Goal: Task Accomplishment & Management: Use online tool/utility

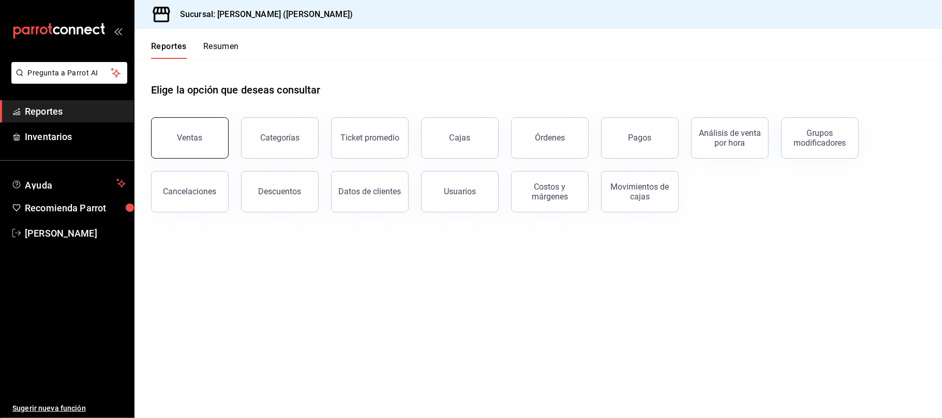
click at [193, 132] on button "Ventas" at bounding box center [190, 137] width 78 height 41
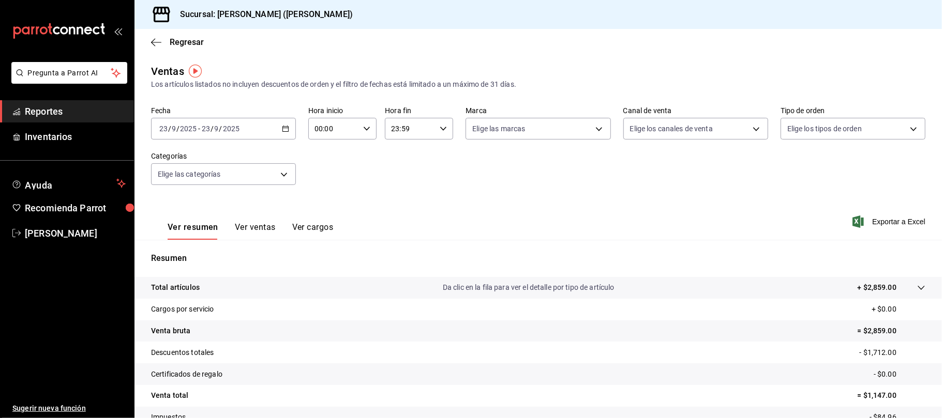
click at [276, 125] on div "[DATE] [DATE] - [DATE] [DATE]" at bounding box center [223, 129] width 145 height 22
click at [209, 185] on span "Ayer" at bounding box center [200, 183] width 80 height 11
click at [699, 134] on body "Pregunta a Parrot AI Reportes Inventarios Ayuda Recomienda Parrot [PERSON_NAME]…" at bounding box center [471, 209] width 942 height 418
click at [671, 236] on li "Uber Eats" at bounding box center [688, 226] width 142 height 23
type input "UBER_EATS"
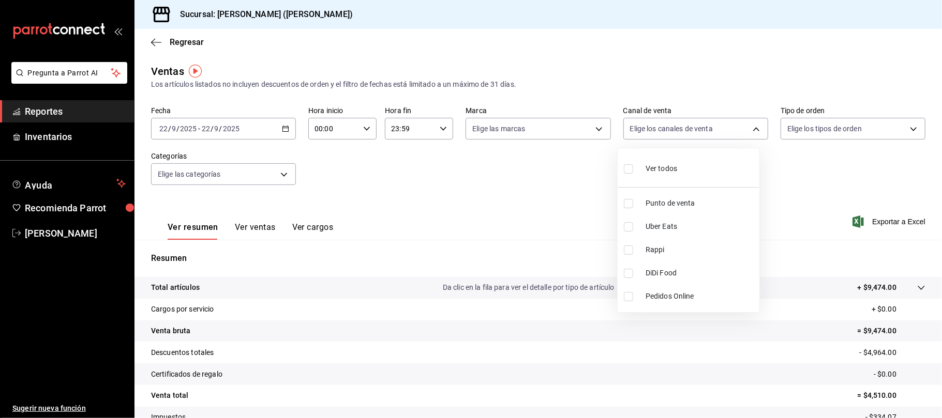
checkbox input "true"
click at [666, 255] on span "Rappi" at bounding box center [700, 250] width 110 height 11
type input "UBER_EATS,RAPPI"
checkbox input "true"
click at [652, 251] on span "Rappi" at bounding box center [700, 250] width 110 height 11
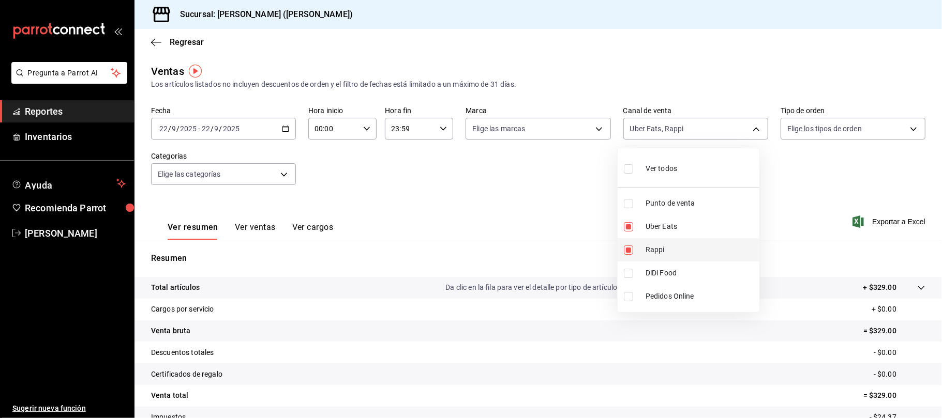
type input "UBER_EATS"
checkbox input "false"
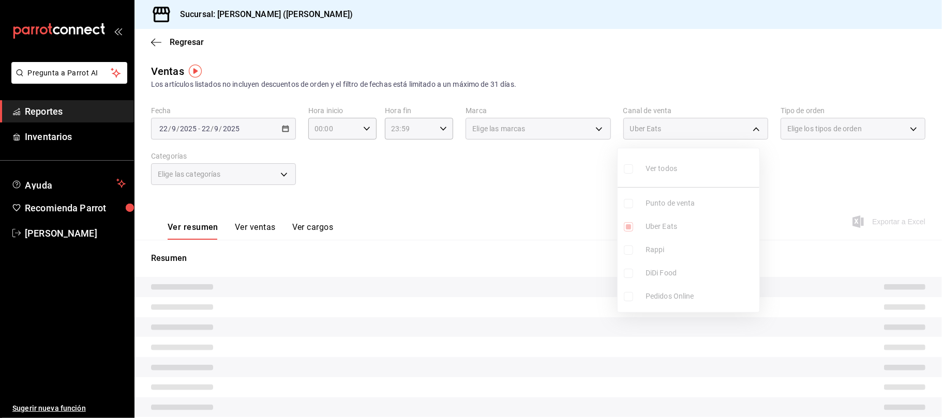
click at [652, 272] on ul "Ver todos Punto de venta Uber Eats Rappi DiDi Food Pedidos Online" at bounding box center [688, 230] width 142 height 164
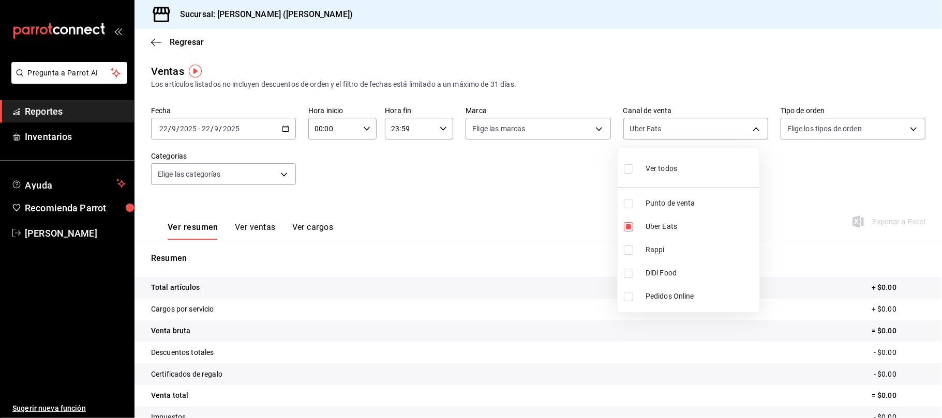
click at [650, 272] on span "DiDi Food" at bounding box center [700, 273] width 110 height 11
type input "UBER_EATS,DIDI_FOOD"
checkbox input "true"
click at [487, 220] on div at bounding box center [471, 209] width 942 height 418
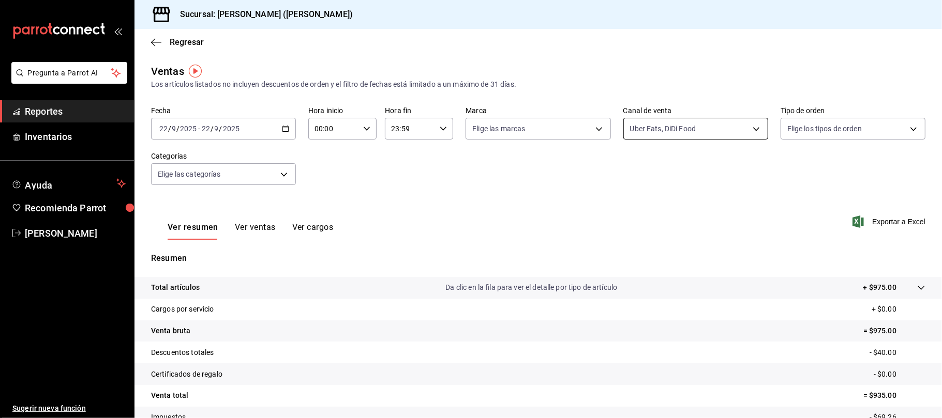
click at [688, 123] on body "Pregunta a Parrot AI Reportes Inventarios Ayuda Recomienda Parrot [PERSON_NAME]…" at bounding box center [471, 209] width 942 height 418
click at [670, 244] on li "Rappi" at bounding box center [688, 249] width 142 height 23
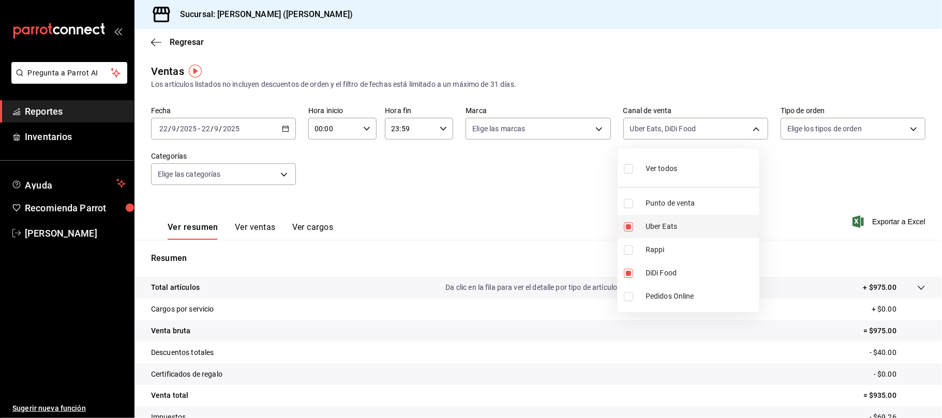
type input "UBER_EATS,DIDI_FOOD,RAPPI"
checkbox input "true"
click at [519, 173] on div at bounding box center [471, 209] width 942 height 418
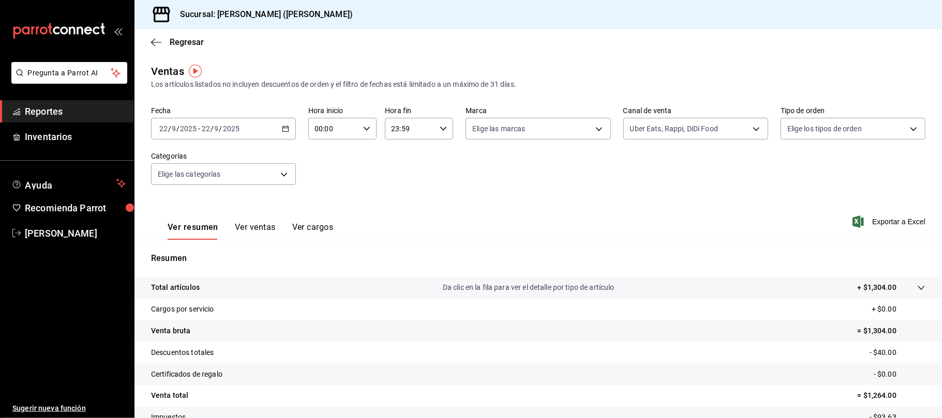
click at [261, 224] on button "Ver ventas" at bounding box center [255, 231] width 41 height 18
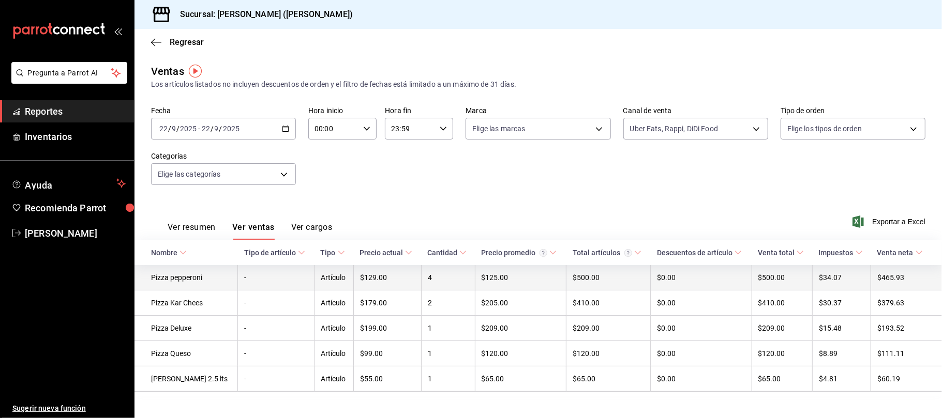
scroll to position [15, 0]
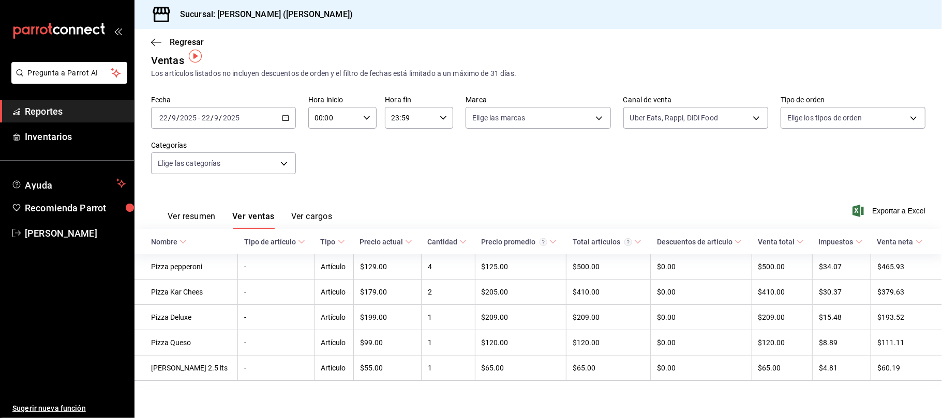
click at [201, 211] on button "Ver resumen" at bounding box center [192, 220] width 48 height 18
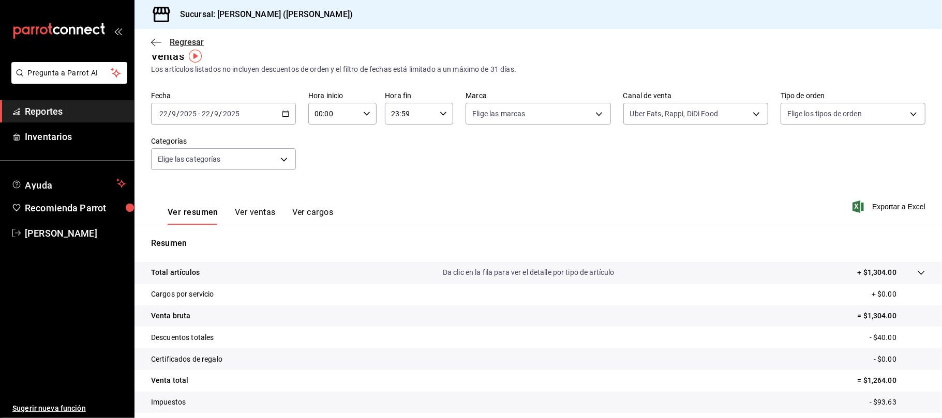
click at [185, 41] on span "Regresar" at bounding box center [187, 42] width 34 height 10
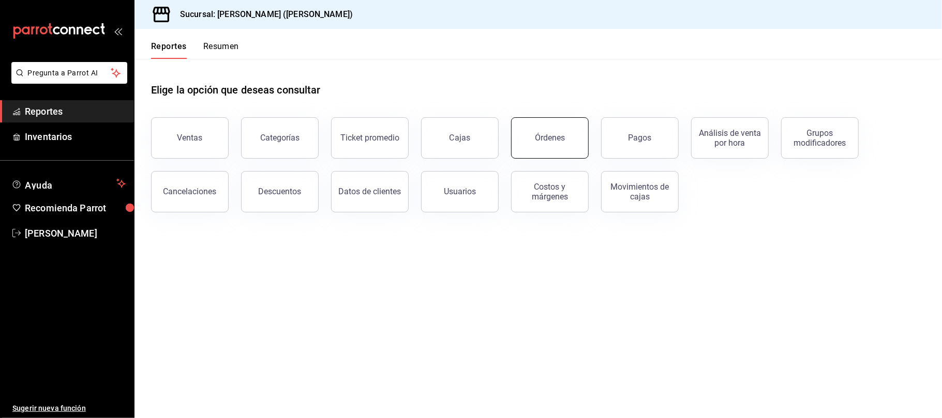
click at [528, 139] on button "Órdenes" at bounding box center [550, 137] width 78 height 41
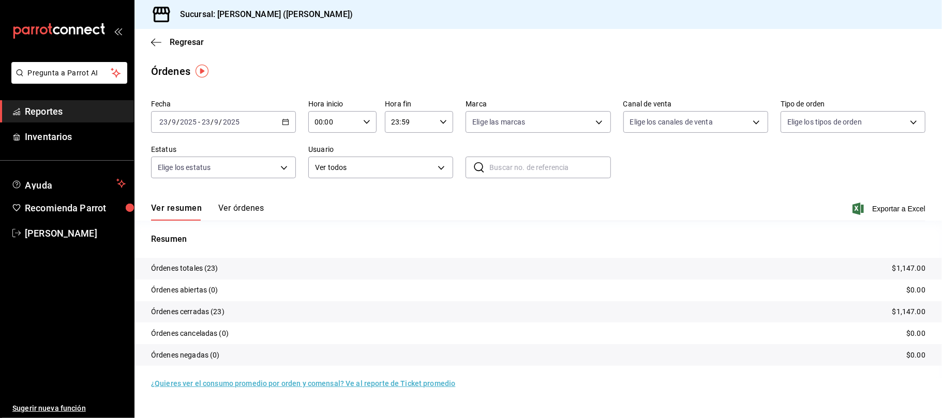
click at [264, 128] on div "[DATE] [DATE] - [DATE] [DATE]" at bounding box center [223, 122] width 145 height 22
click at [199, 178] on span "Ayer" at bounding box center [200, 176] width 80 height 11
click at [872, 207] on span "Exportar a Excel" at bounding box center [889, 209] width 71 height 12
click at [190, 42] on span "Regresar" at bounding box center [187, 42] width 34 height 10
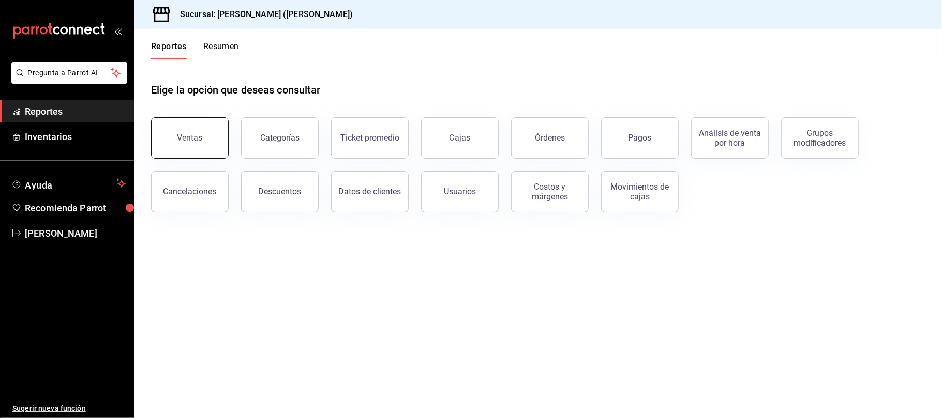
click at [213, 147] on button "Ventas" at bounding box center [190, 137] width 78 height 41
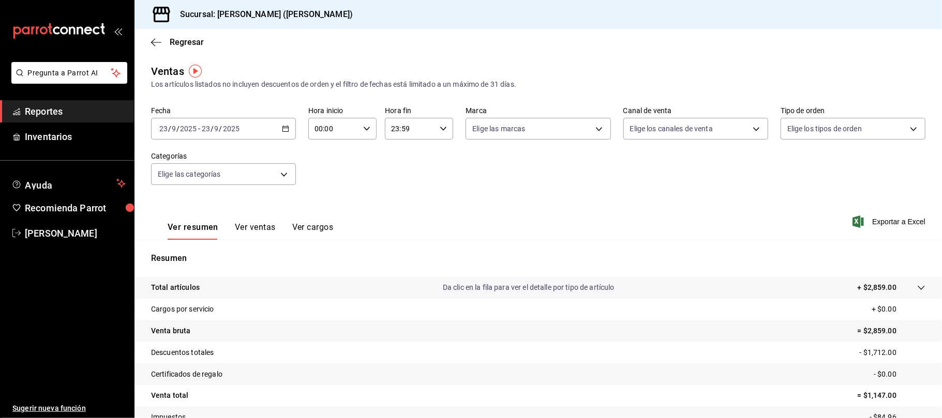
click at [262, 127] on div "[DATE] [DATE] - [DATE] [DATE]" at bounding box center [223, 129] width 145 height 22
click at [204, 183] on span "Ayer" at bounding box center [200, 183] width 80 height 11
click at [656, 125] on body "Pregunta a Parrot AI Reportes Inventarios Ayuda Recomienda Parrot [PERSON_NAME]…" at bounding box center [471, 209] width 942 height 418
click at [710, 201] on span "Punto de venta" at bounding box center [700, 203] width 110 height 11
type input "PARROT"
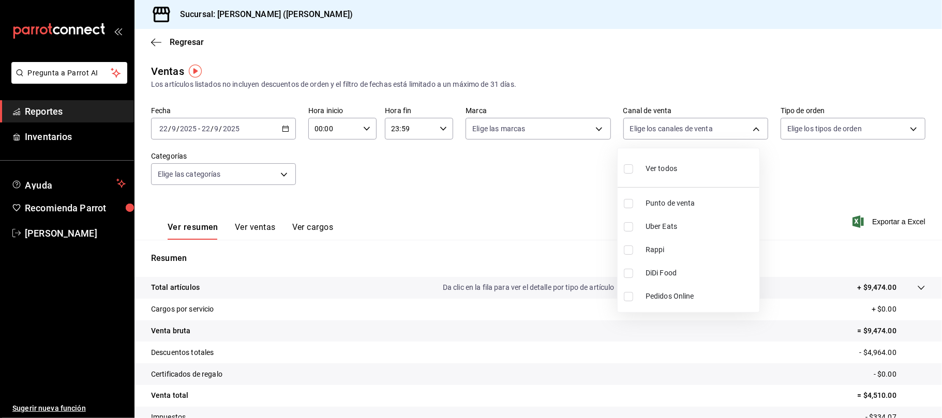
checkbox input "true"
click at [472, 165] on div at bounding box center [471, 209] width 942 height 418
click at [238, 225] on button "Ver ventas" at bounding box center [255, 231] width 41 height 18
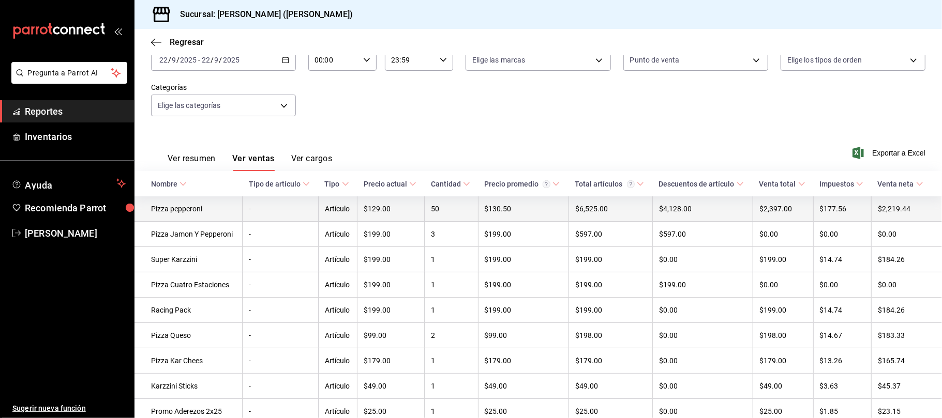
scroll to position [120, 0]
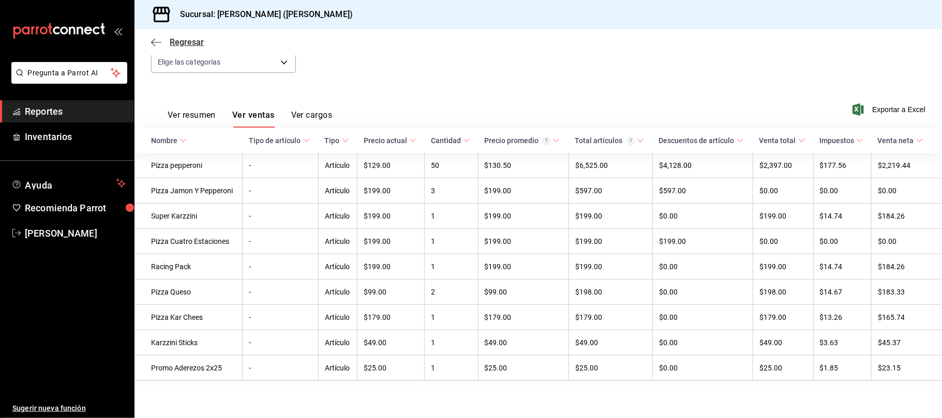
click at [202, 38] on span "Regresar" at bounding box center [187, 42] width 34 height 10
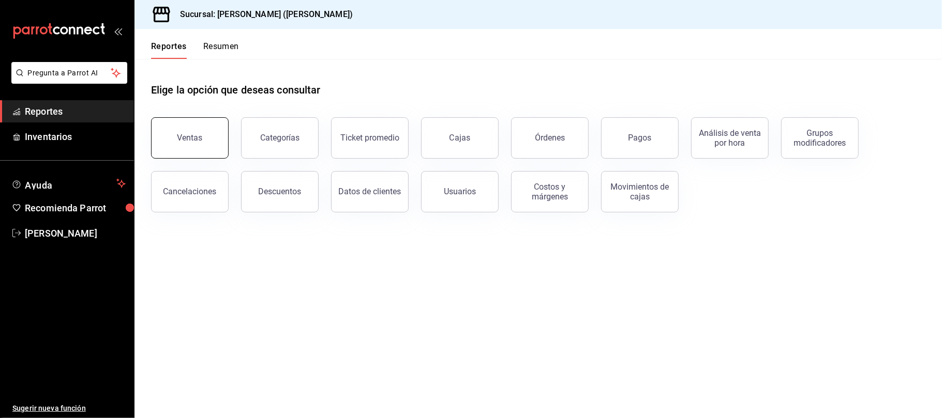
click at [206, 139] on button "Ventas" at bounding box center [190, 137] width 78 height 41
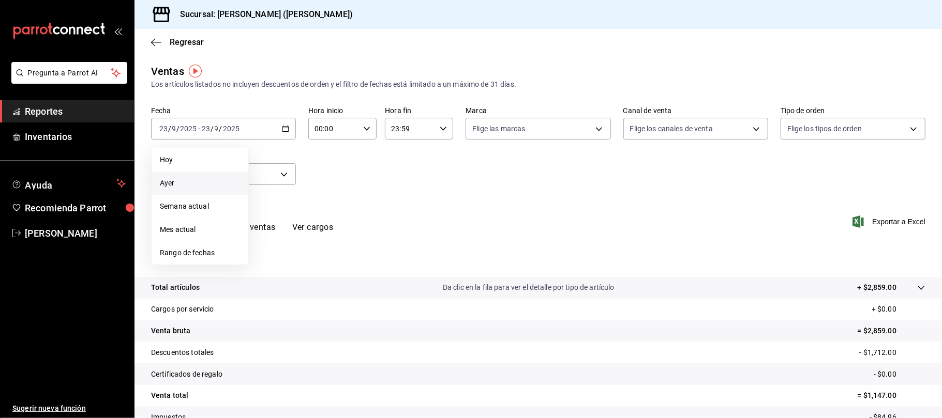
click at [216, 189] on li "Ayer" at bounding box center [200, 183] width 97 height 23
click at [186, 44] on span "Regresar" at bounding box center [187, 42] width 34 height 10
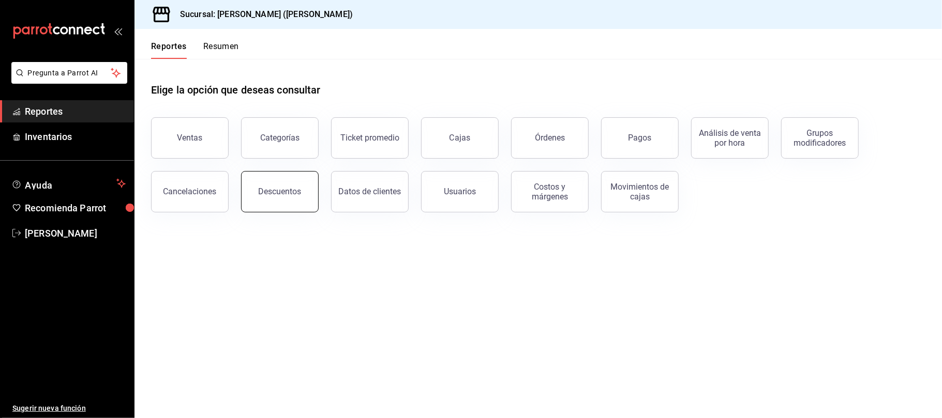
click at [295, 178] on button "Descuentos" at bounding box center [280, 191] width 78 height 41
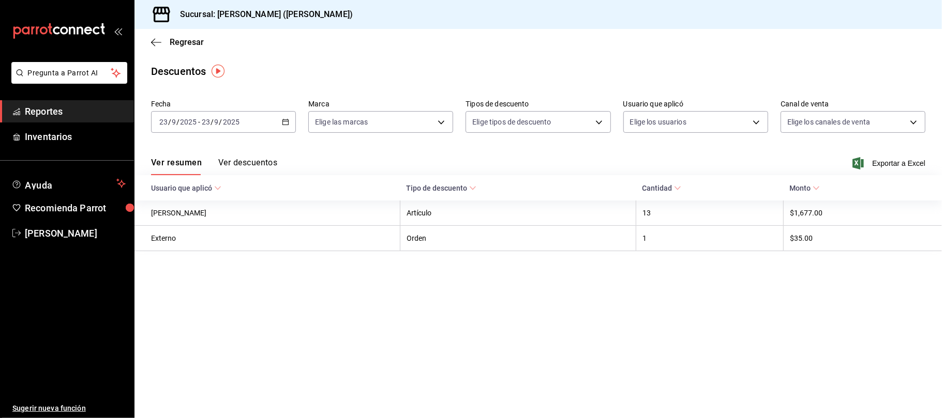
click at [274, 123] on div "[DATE] [DATE] - [DATE] [DATE]" at bounding box center [223, 122] width 145 height 22
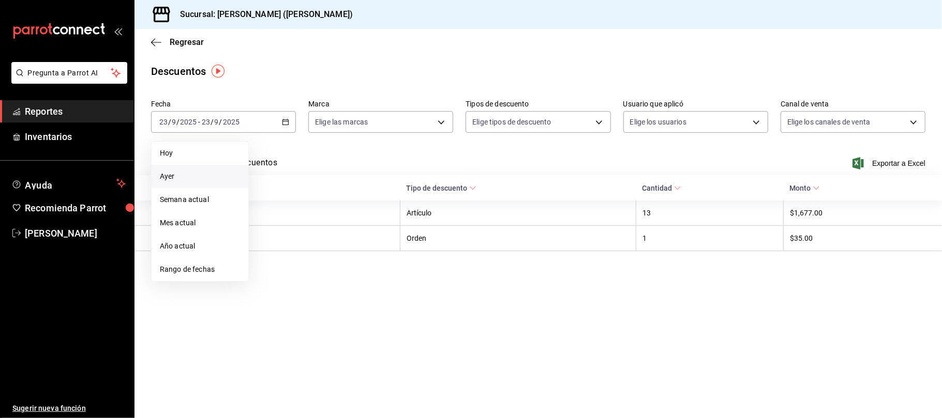
click at [221, 175] on span "Ayer" at bounding box center [200, 176] width 80 height 11
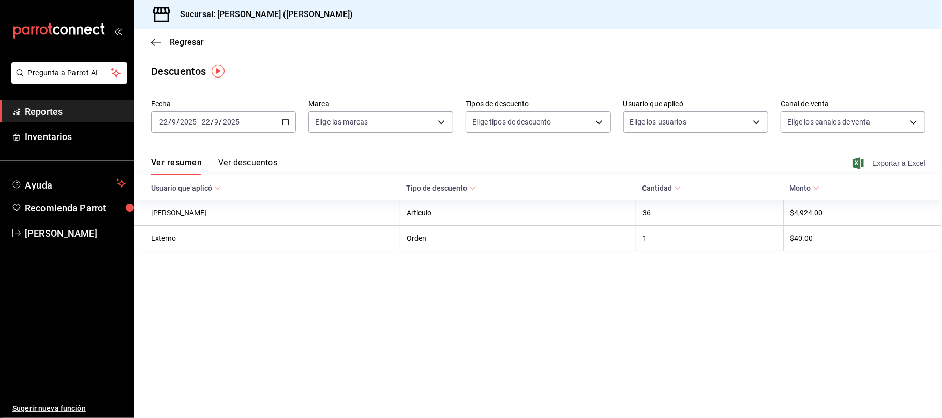
click at [889, 160] on span "Exportar a Excel" at bounding box center [889, 163] width 71 height 12
click at [187, 42] on span "Regresar" at bounding box center [187, 42] width 34 height 10
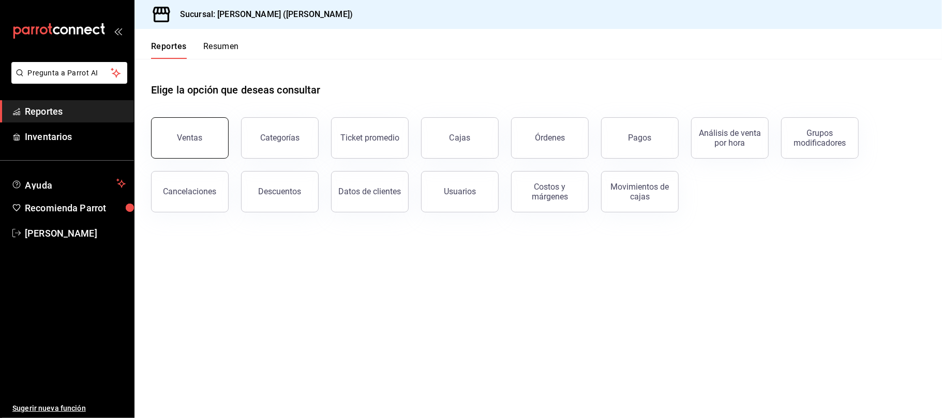
click at [177, 131] on button "Ventas" at bounding box center [190, 137] width 78 height 41
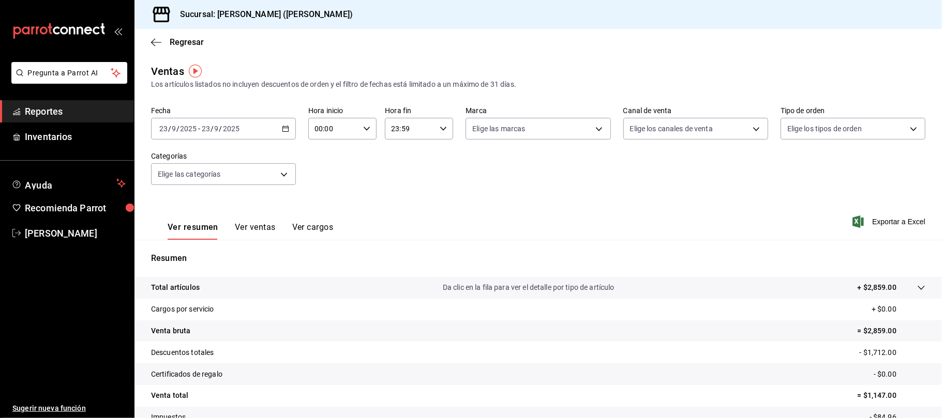
click at [254, 230] on button "Ver ventas" at bounding box center [255, 231] width 41 height 18
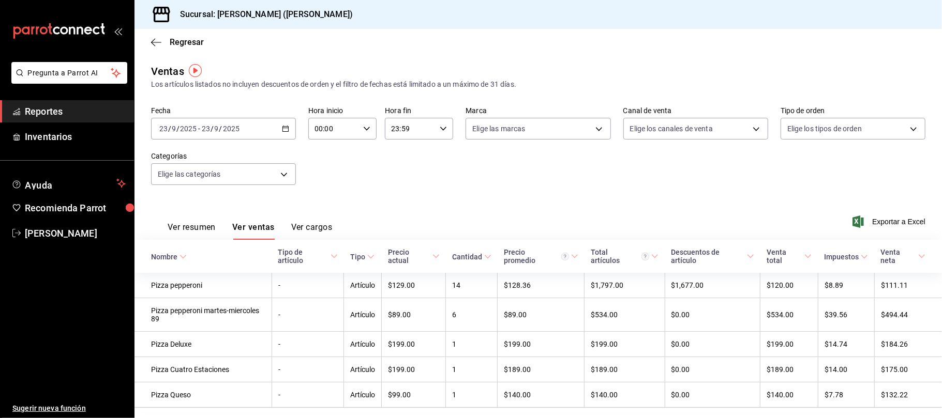
scroll to position [33, 0]
